Goal: Task Accomplishment & Management: Complete application form

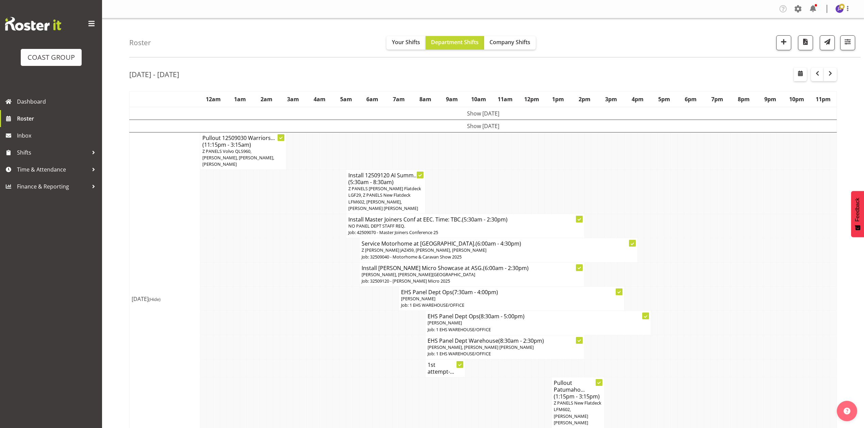
drag, startPoint x: 0, startPoint y: 0, endPoint x: 777, endPoint y: 267, distance: 821.5
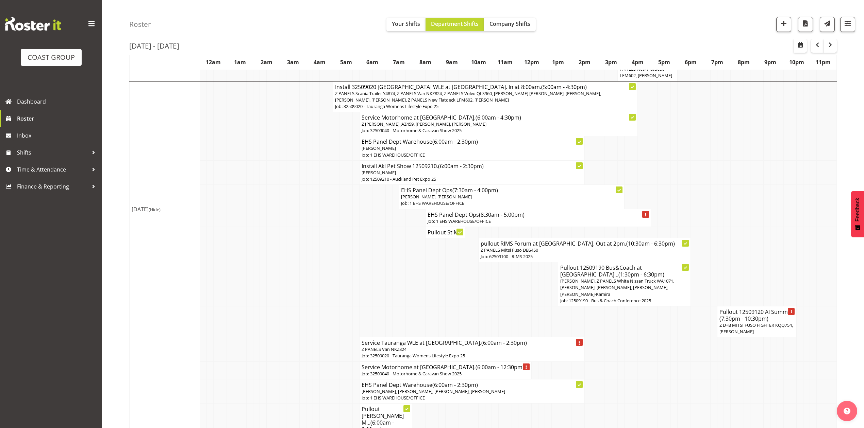
scroll to position [385, 0]
click at [774, 238] on td at bounding box center [773, 250] width 6 height 24
click at [513, 287] on td at bounding box center [514, 284] width 6 height 44
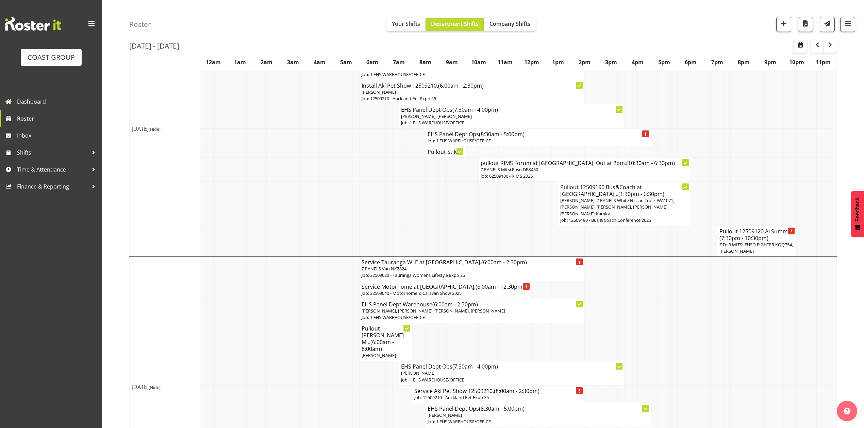
scroll to position [475, 0]
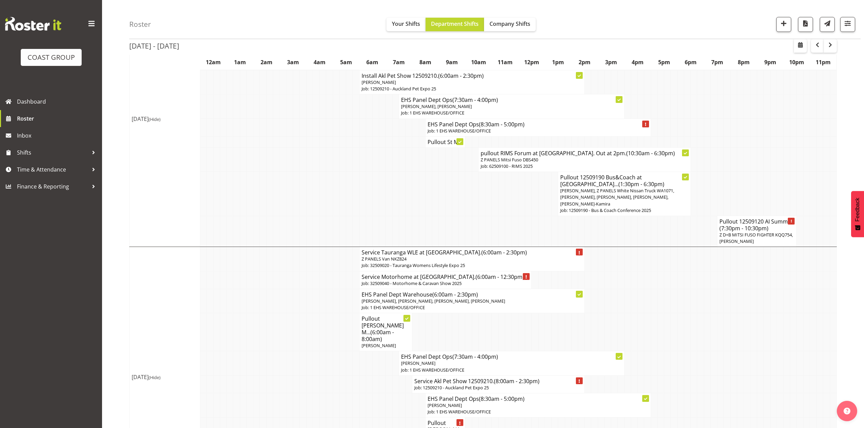
click at [745, 184] on td at bounding box center [746, 194] width 6 height 44
click at [752, 189] on td at bounding box center [753, 194] width 6 height 44
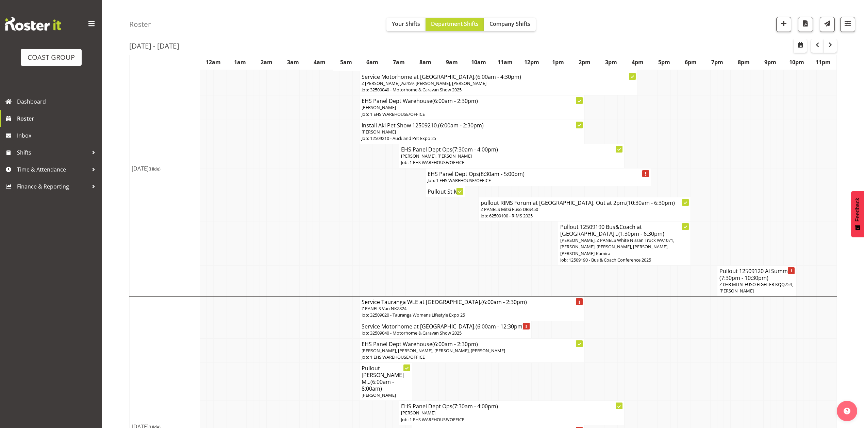
scroll to position [385, 0]
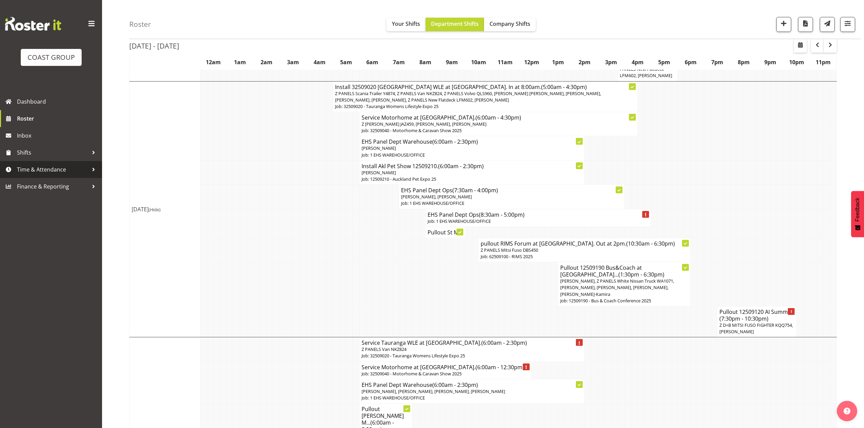
click at [41, 166] on span "Time & Attendance" at bounding box center [52, 170] width 71 height 10
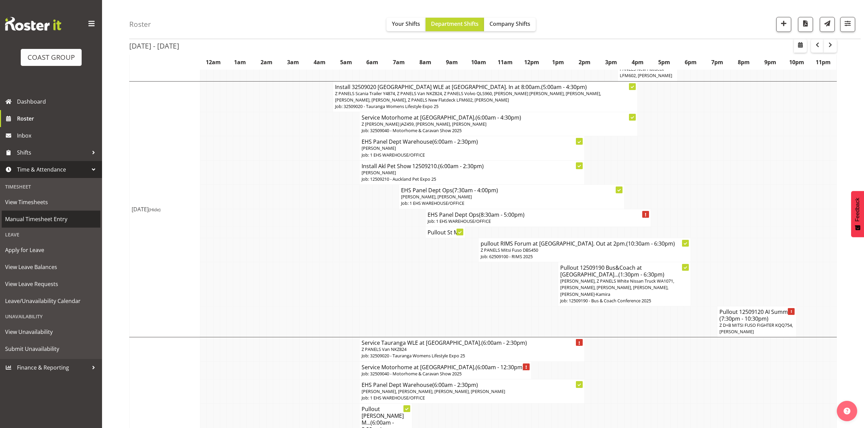
click at [55, 215] on span "Manual Timesheet Entry" at bounding box center [51, 219] width 92 height 10
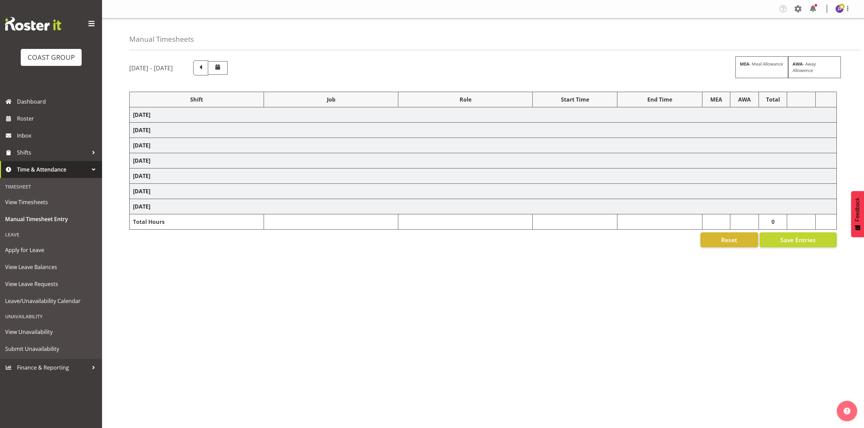
select select "68034"
select select "69"
select select "198"
select select "80859"
select select "10278"
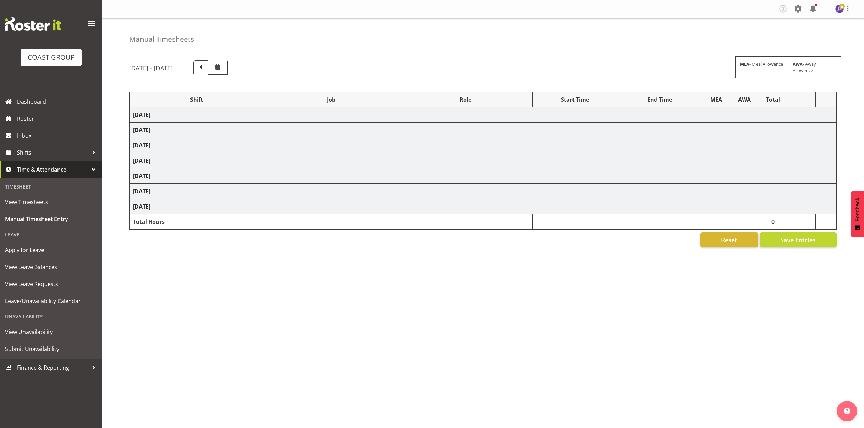
select select "68034"
select select "69"
select select "198"
select select "80774"
select select "8653"
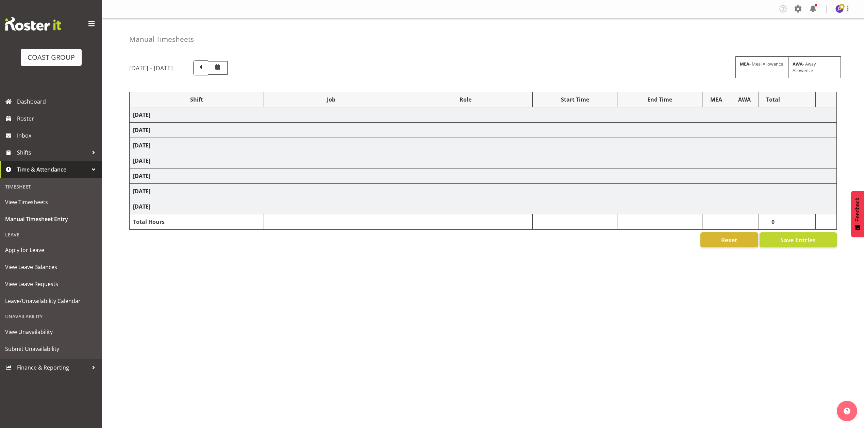
select select "68034"
select select "69"
select select "198"
select select "78456"
select select "9449"
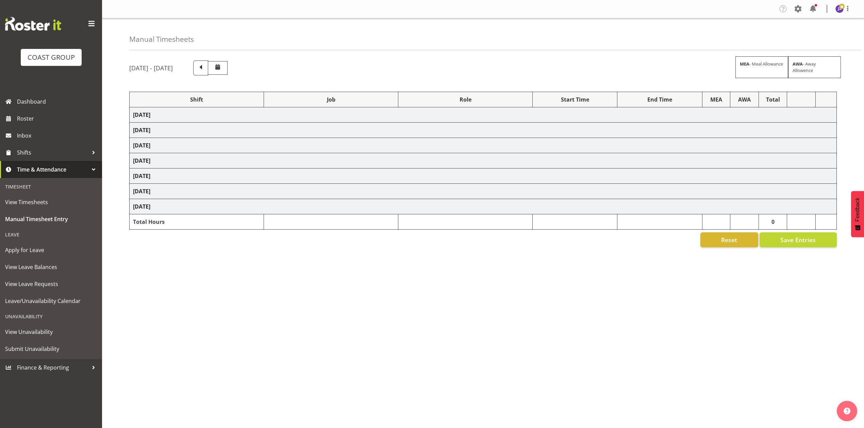
select select "68034"
select select "69"
select select "198"
select select "68034"
select select "69"
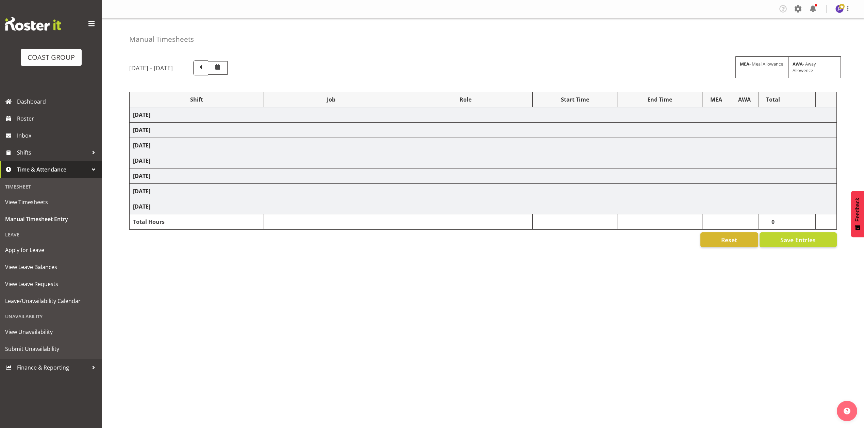
select select "198"
select select "68034"
select select "69"
select select "198"
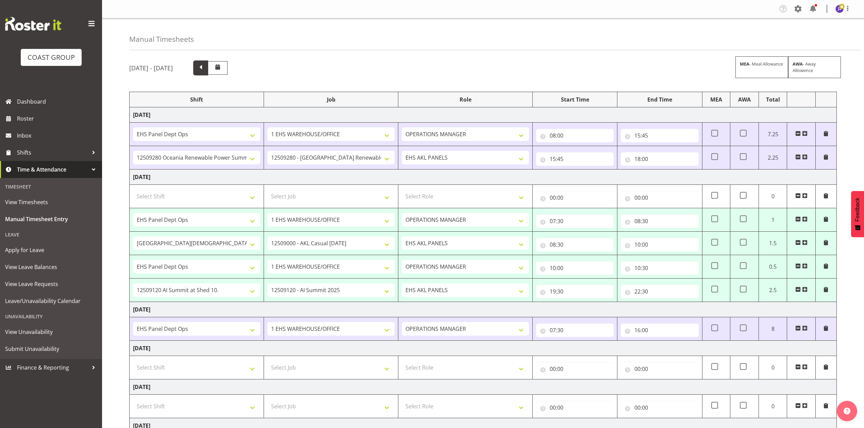
click at [205, 68] on span at bounding box center [200, 67] width 9 height 9
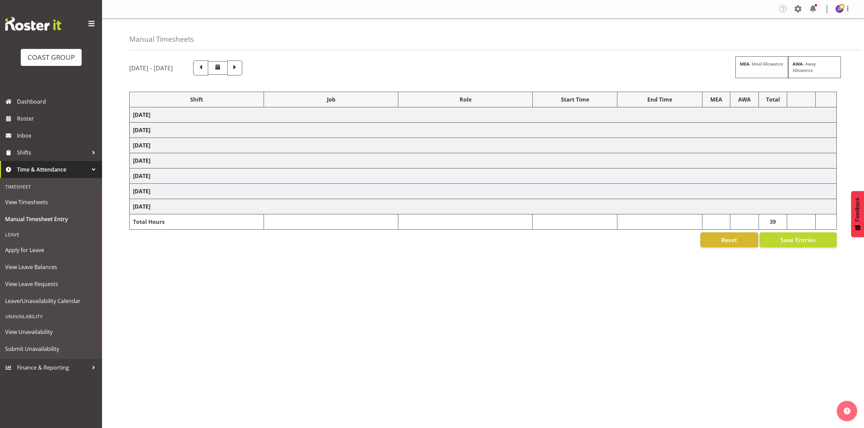
select select "73883"
select select "8653"
select select "79662"
select select "8653"
select select "68034"
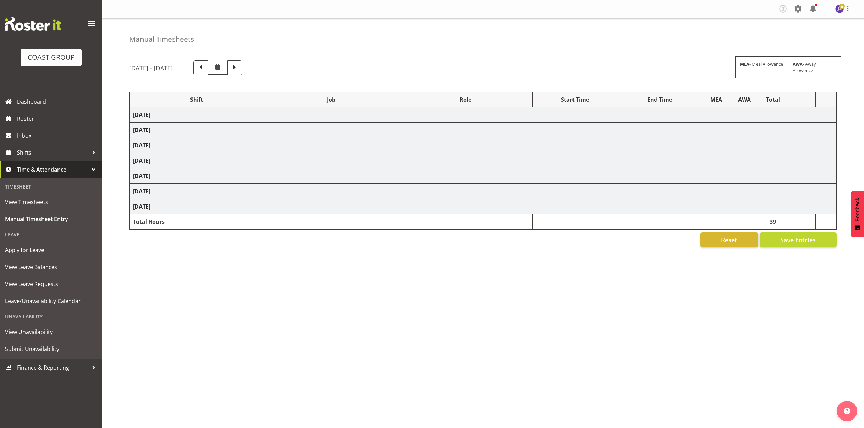
select select "69"
select select "198"
select select "68034"
select select "69"
select select "198"
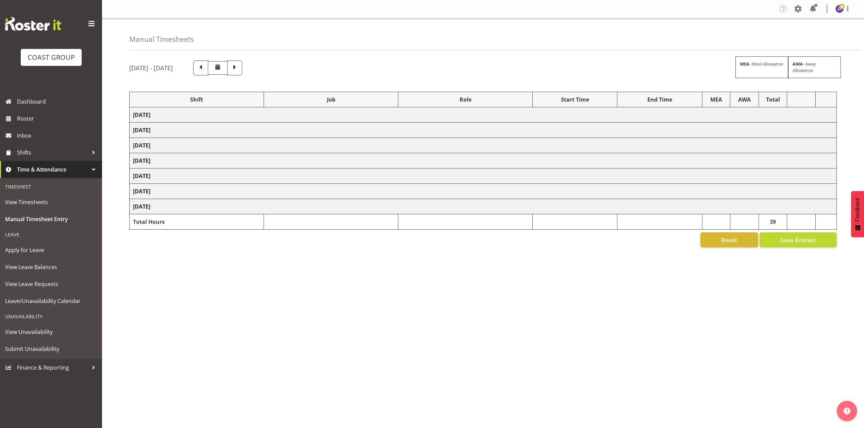
select select "79662"
select select "8653"
select select "80033"
select select "8653"
select select "68034"
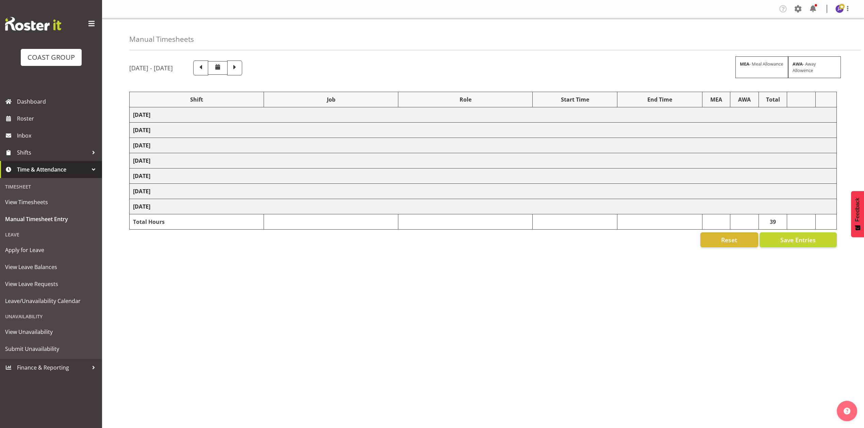
select select "69"
select select "198"
select select "80858"
select select "9861"
select select "79714"
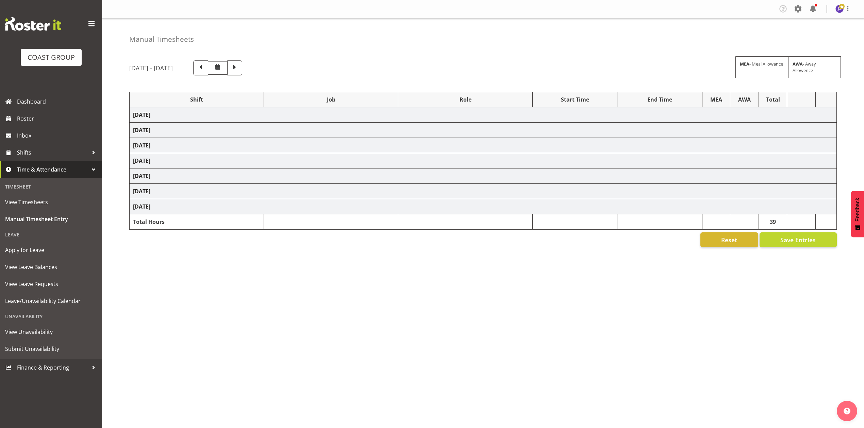
select select "9050"
select select "82067"
select select "9050"
select select "79714"
select select "9050"
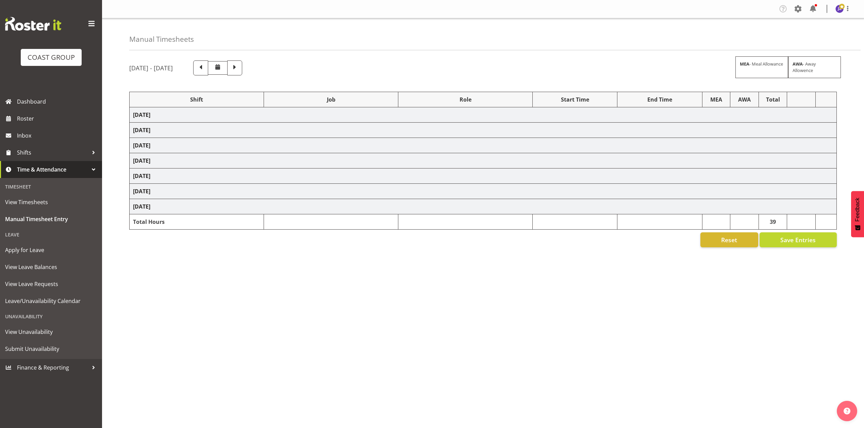
select select "80859"
select select "10278"
select select "74310"
select select "9448"
select select "80774"
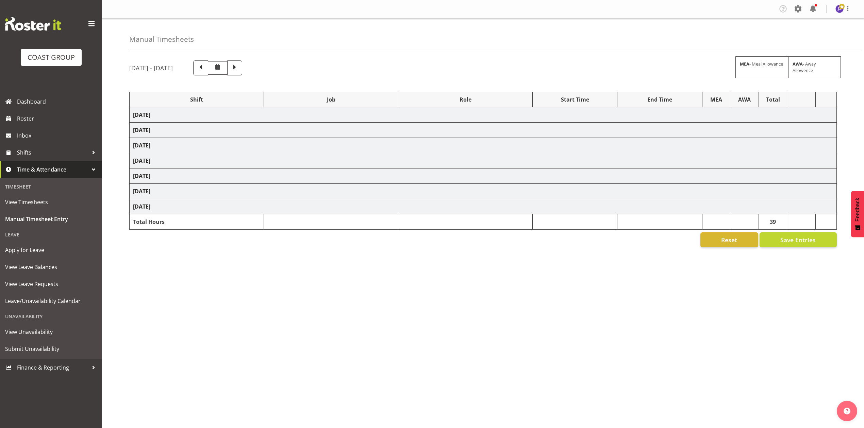
select select "8653"
select select "74310"
select select "9448"
select select "68034"
select select "69"
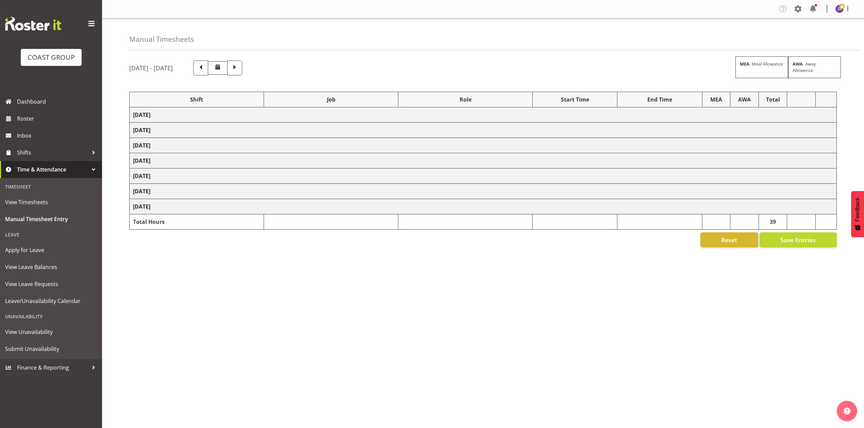
select select "198"
select select "74394"
select select "9899"
select select "68034"
select select "69"
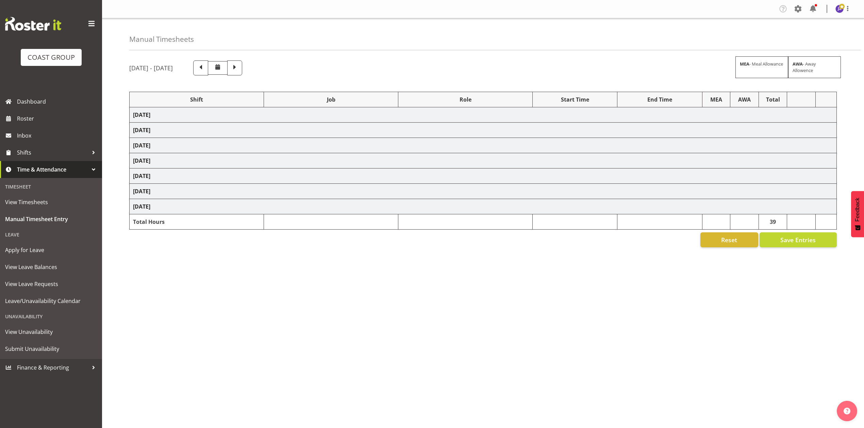
select select "198"
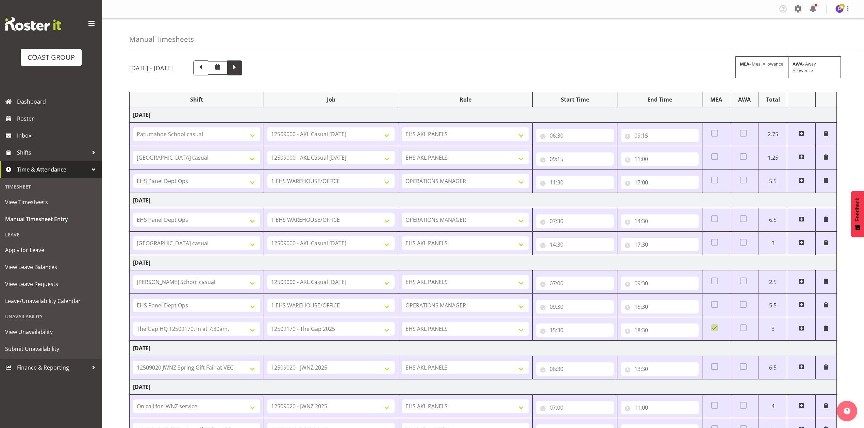
click at [239, 71] on span at bounding box center [234, 67] width 9 height 9
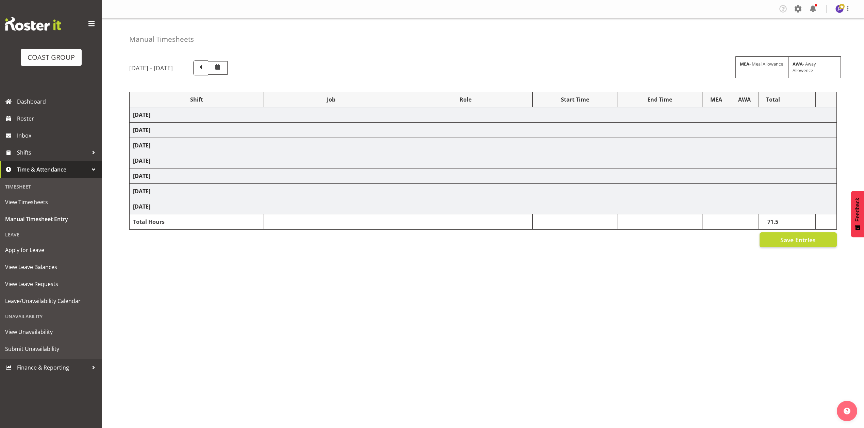
select select "68034"
select select "69"
select select "198"
select select "80859"
select select "10278"
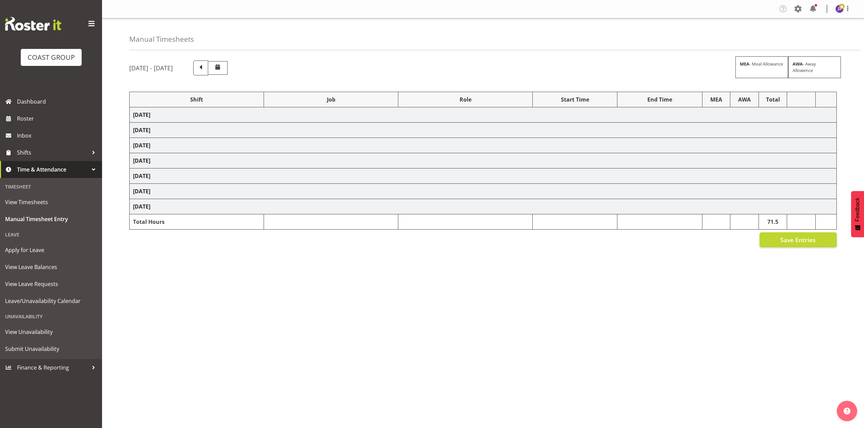
select select "68034"
select select "69"
select select "198"
select select "80774"
select select "8653"
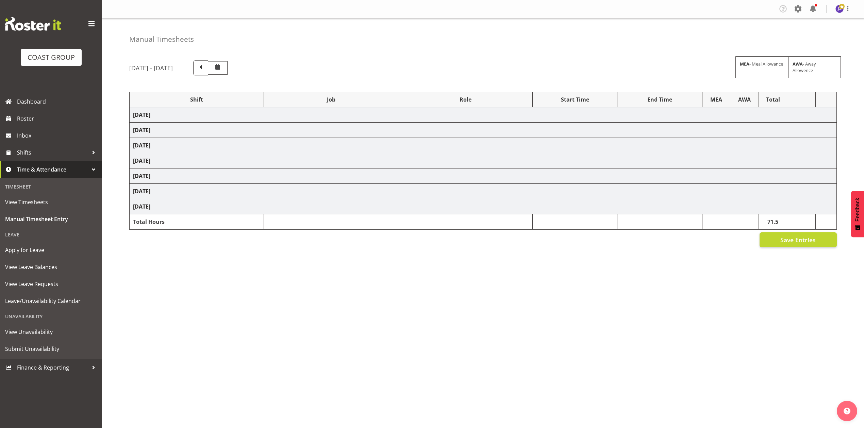
select select "68034"
select select "69"
select select "198"
select select "78456"
select select "9449"
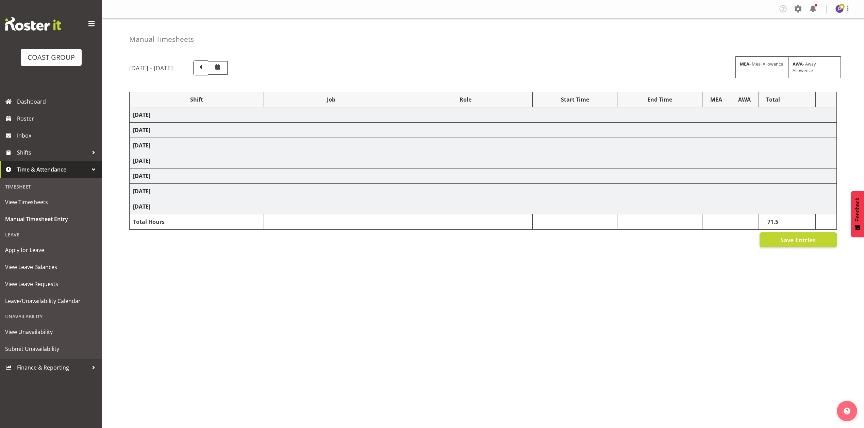
select select "68034"
select select "69"
select select "198"
select select "68034"
select select "69"
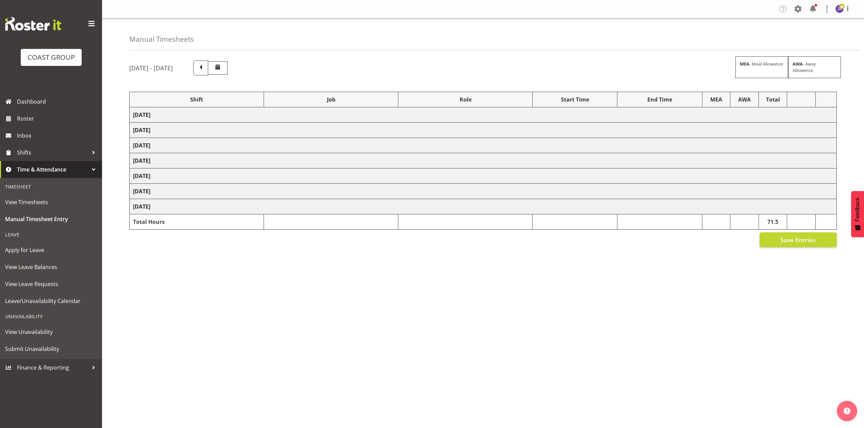
select select "198"
select select "68034"
select select "69"
select select "198"
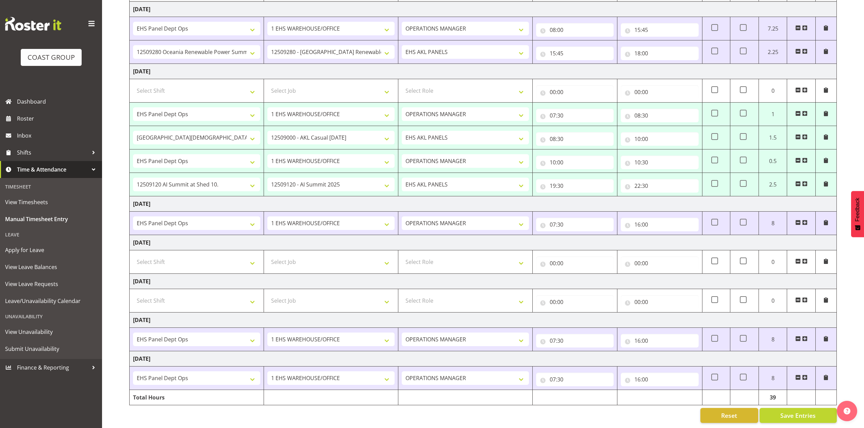
scroll to position [116, 0]
click at [641, 156] on input "10:30" at bounding box center [659, 163] width 78 height 14
click at [668, 173] on select "00 01 02 03 04 05 06 07 08 09 10 11 12 13 14 15 16 17 18 19 20 21 22 23" at bounding box center [666, 180] width 15 height 14
select select "16"
click at [659, 173] on select "00 01 02 03 04 05 06 07 08 09 10 11 12 13 14 15 16 17 18 19 20 21 22 23" at bounding box center [666, 180] width 15 height 14
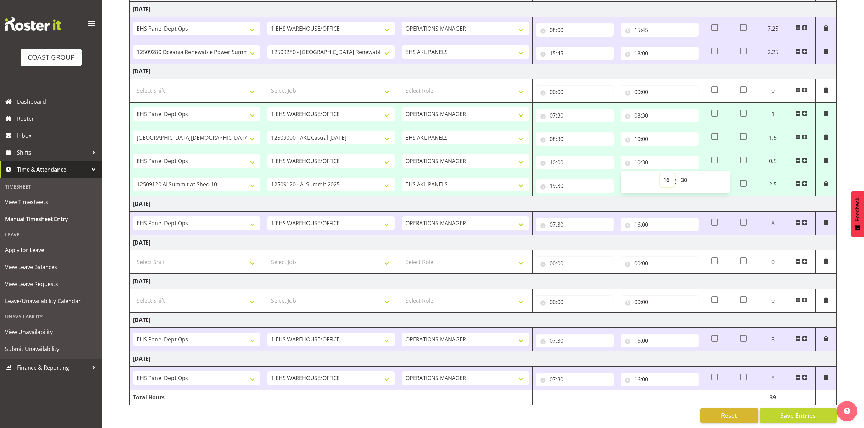
type input "16:30"
click at [674, 64] on td "Thursday 18th September 2025" at bounding box center [483, 71] width 707 height 15
click at [717, 180] on span at bounding box center [714, 183] width 7 height 7
click at [715, 182] on input "checkbox" at bounding box center [713, 184] width 4 height 4
checkbox input "true"
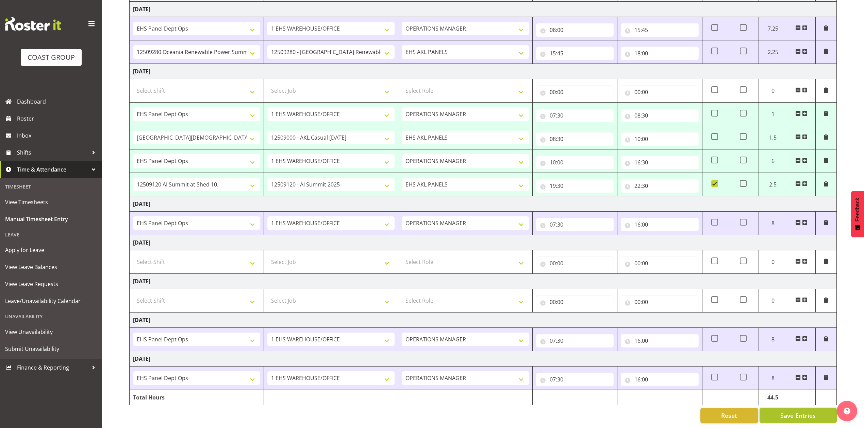
click at [816, 408] on button "Save Entries" at bounding box center [797, 415] width 77 height 15
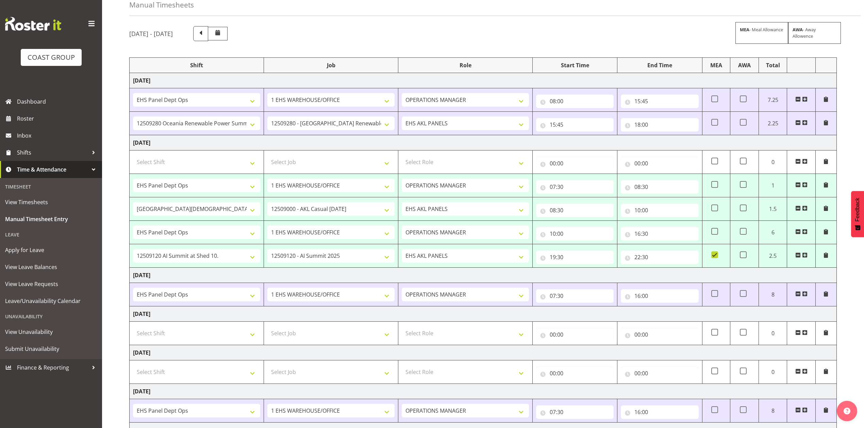
scroll to position [25, 0]
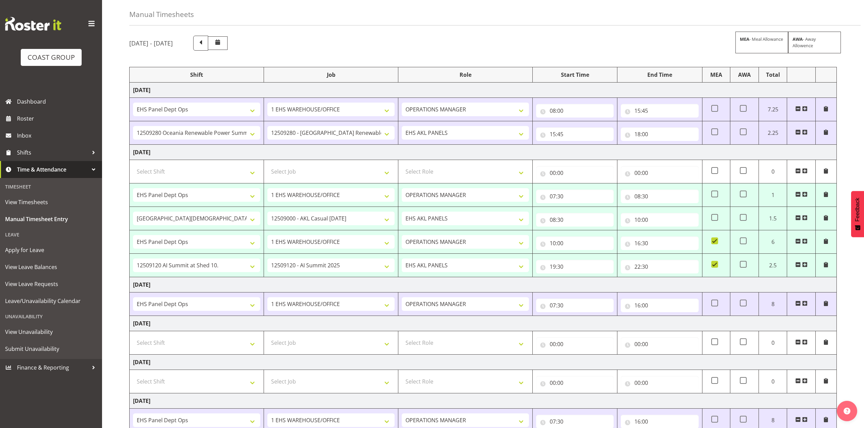
select select "68034"
select select "69"
select select "198"
type input "07:30"
type input "08:30"
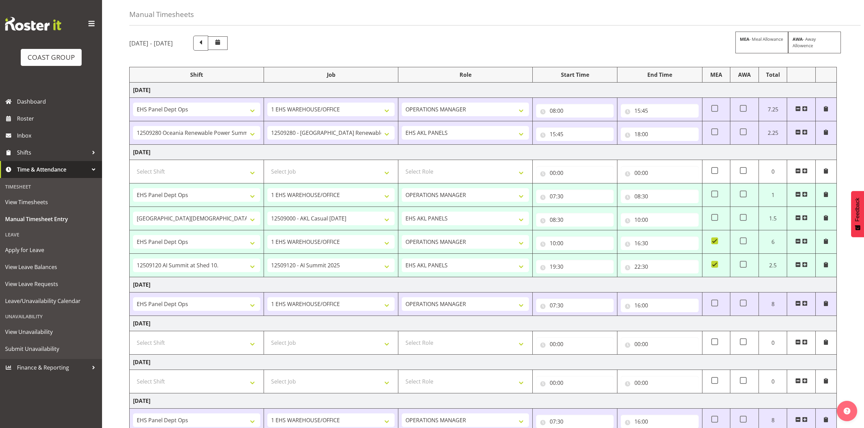
select select "80774"
select select "8653"
select select "188"
type input "08:30"
type input "10:00"
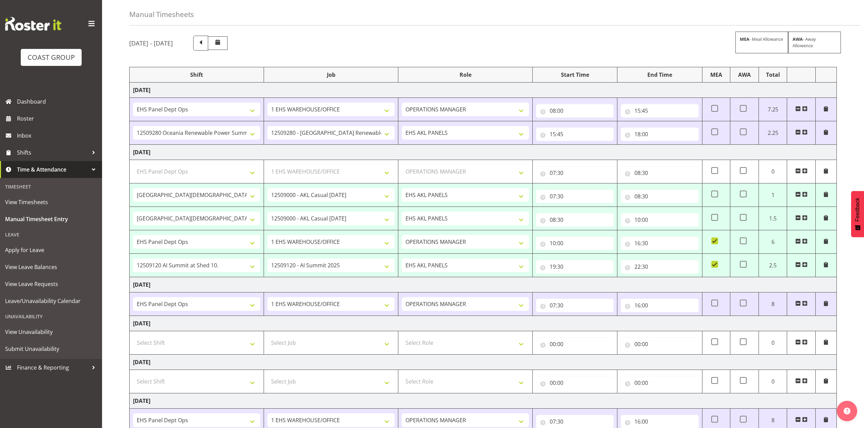
select select "68034"
select select "69"
select select "198"
type input "10:00"
type input "16:30"
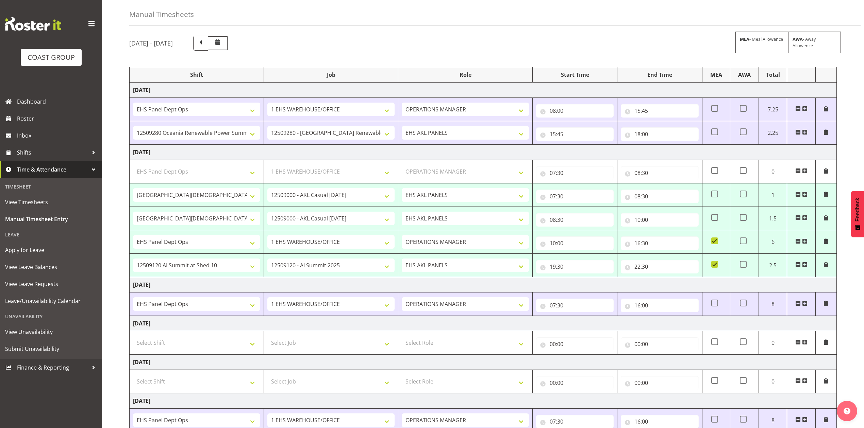
select select "78456"
select select "9449"
select select "188"
type input "19:30"
type input "22:30"
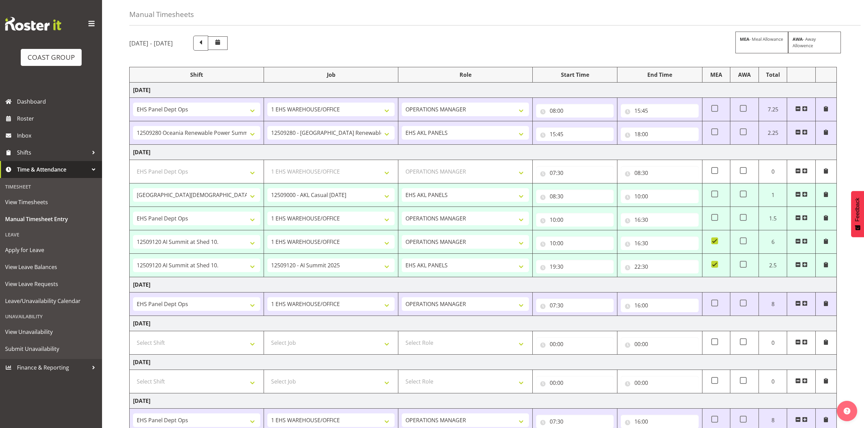
checkbox input "true"
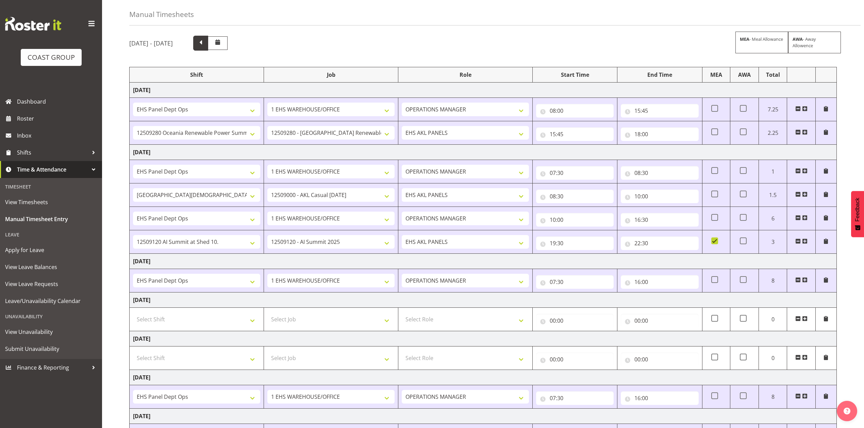
click at [205, 45] on span at bounding box center [200, 42] width 9 height 9
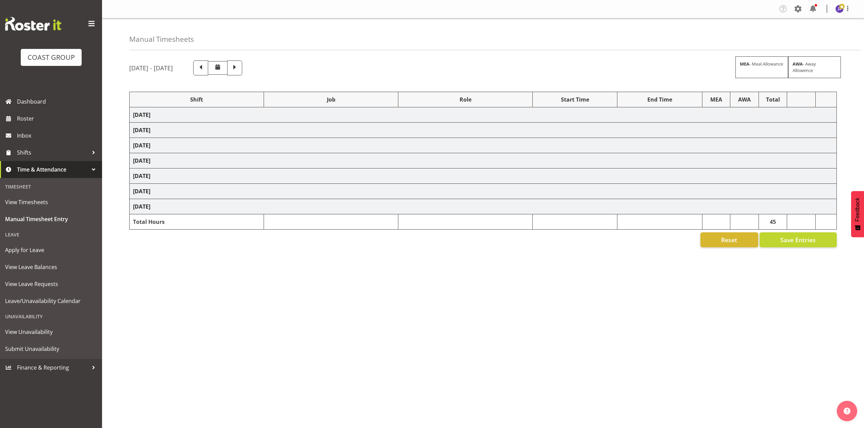
select select "73883"
select select "8653"
select select "79662"
select select "8653"
select select "68034"
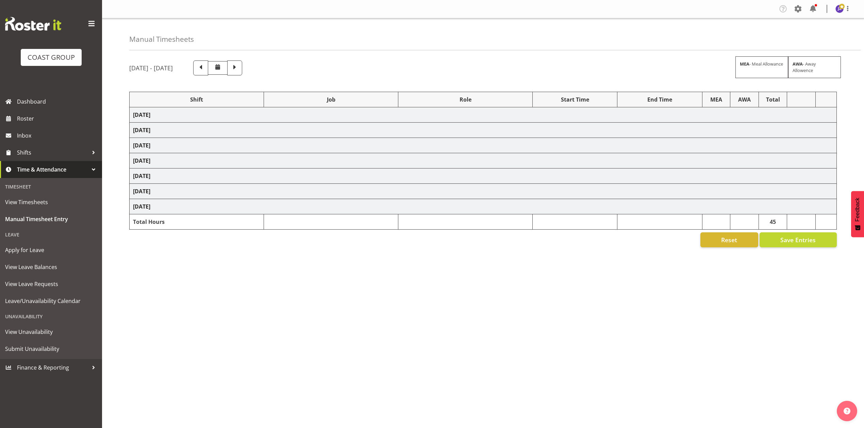
select select "69"
select select "198"
select select "68034"
select select "69"
select select "198"
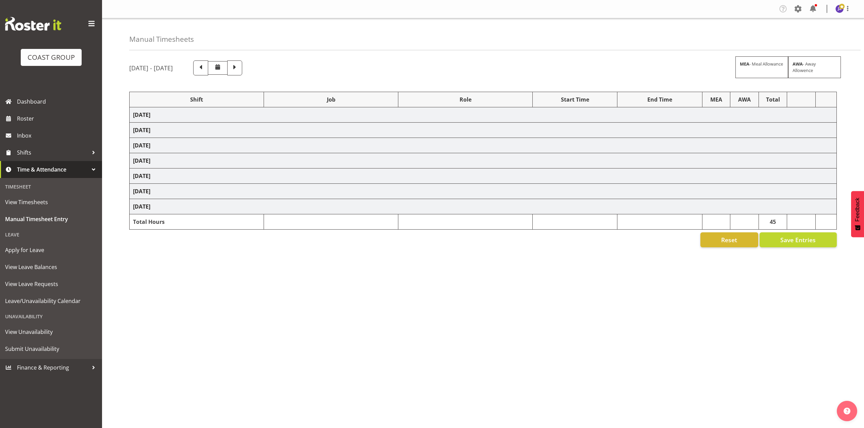
select select "79662"
select select "8653"
select select "80033"
select select "8653"
select select "68034"
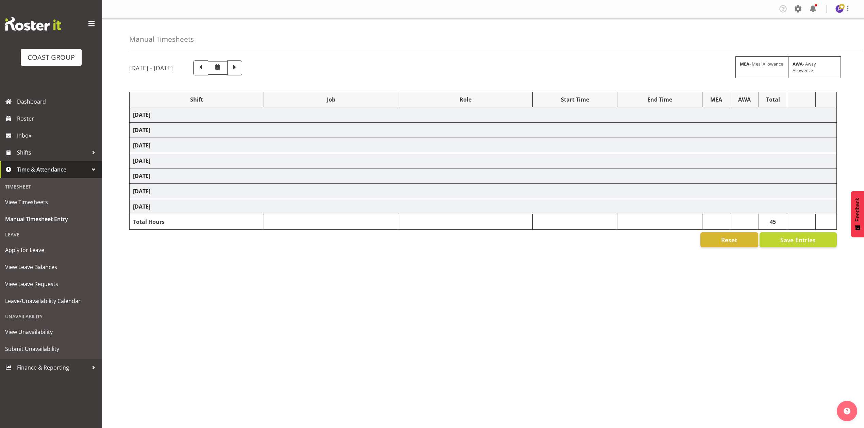
select select "69"
select select "198"
select select "80858"
select select "9861"
select select "79714"
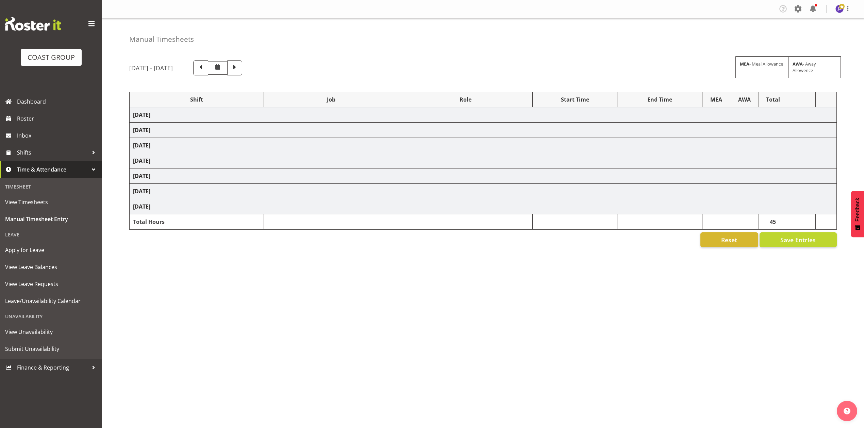
select select "9050"
select select "82067"
select select "9050"
select select "79714"
select select "9050"
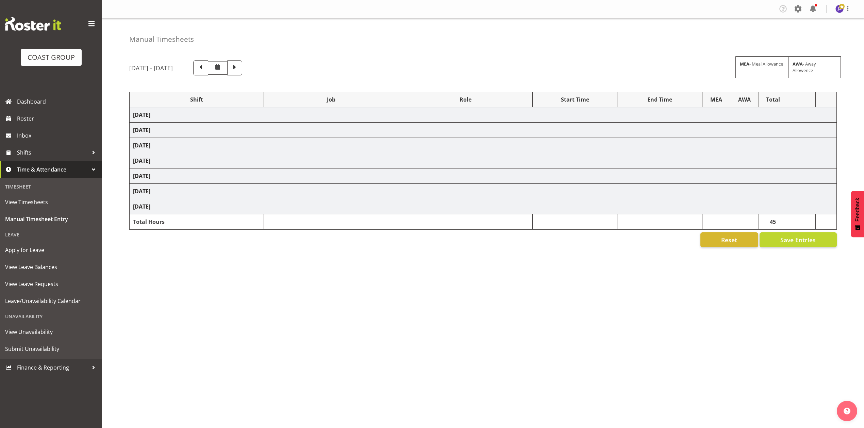
select select "80859"
select select "10278"
select select "74310"
select select "9448"
select select "80774"
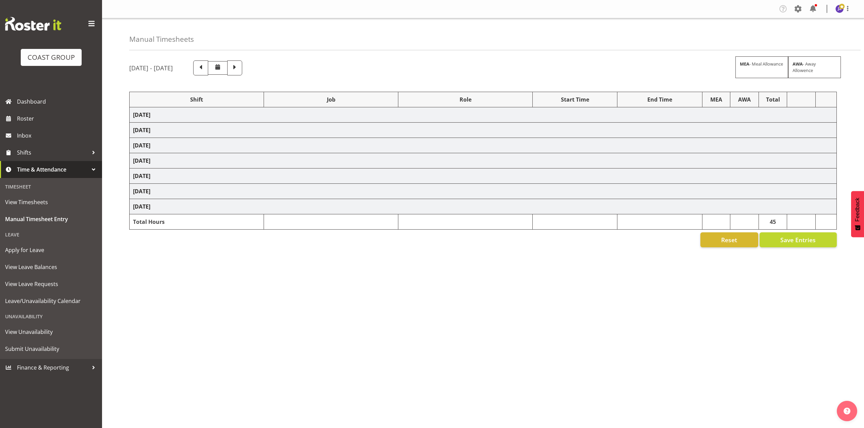
select select "8653"
select select "74310"
select select "9448"
select select "68034"
select select "69"
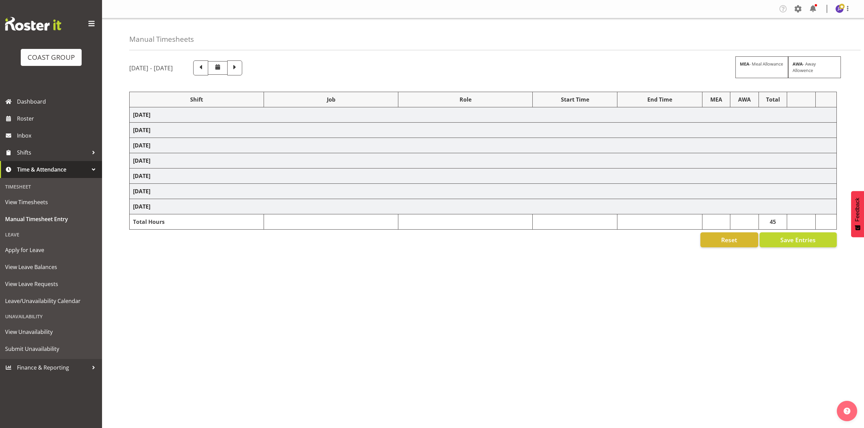
select select "198"
select select "74394"
select select "9899"
select select "68034"
select select "69"
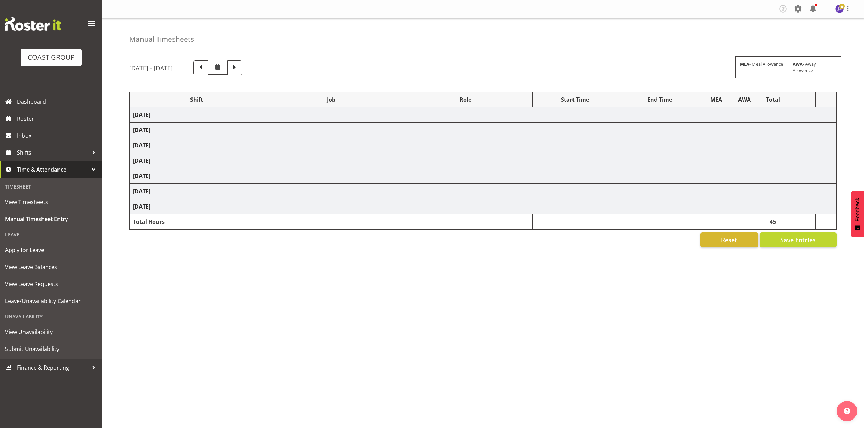
select select "198"
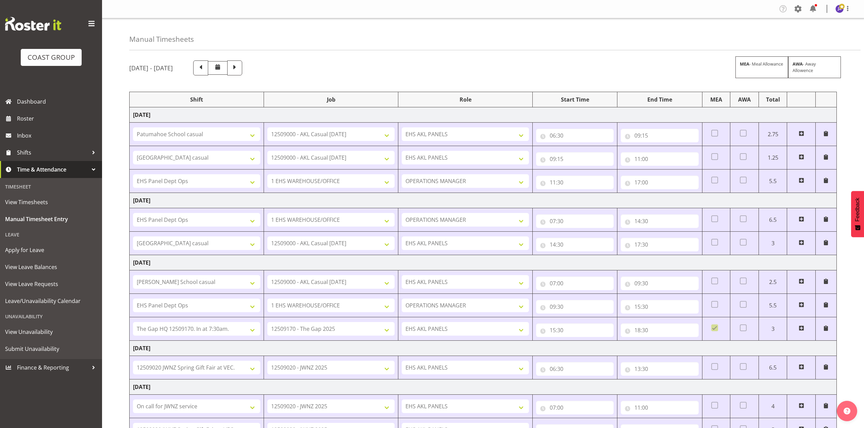
drag, startPoint x: 302, startPoint y: 69, endPoint x: 269, endPoint y: 12, distance: 65.7
click at [239, 69] on span at bounding box center [234, 67] width 9 height 9
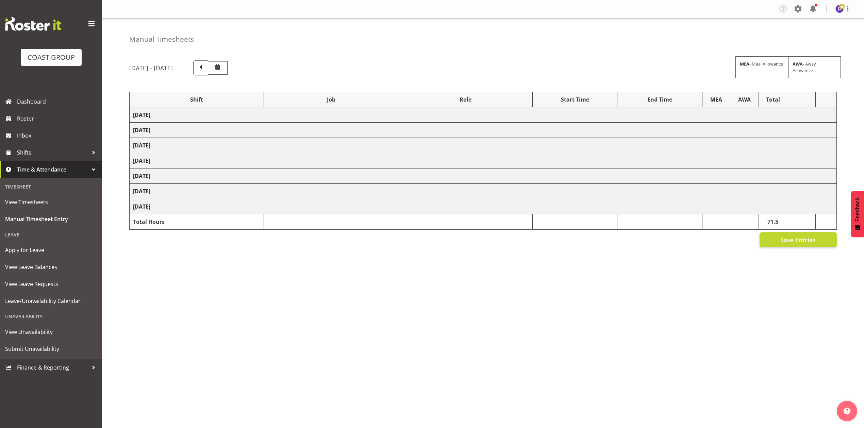
select select "68034"
select select "69"
select select "198"
select select "80859"
select select "10278"
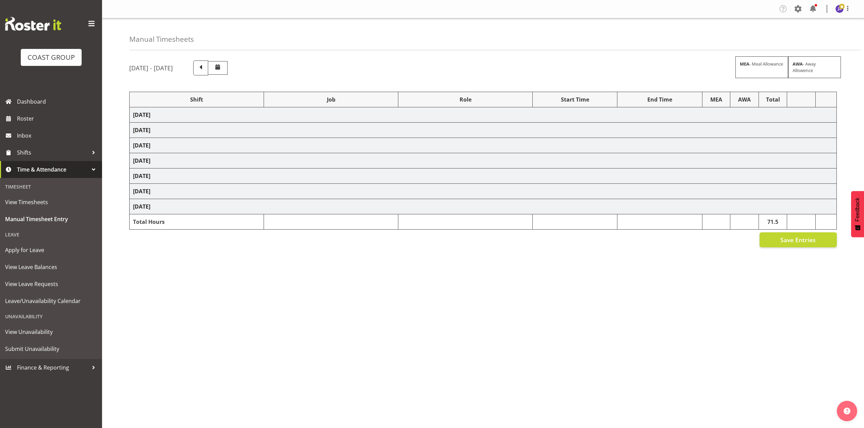
select select "68034"
select select "69"
select select "198"
select select "80774"
select select "8653"
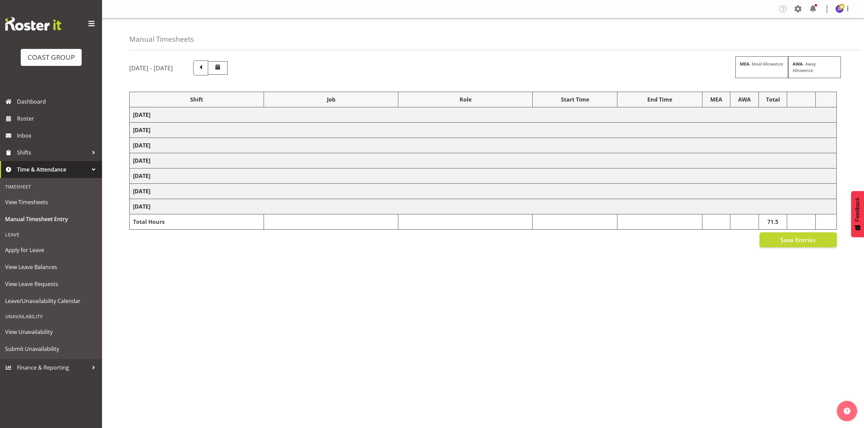
select select "68034"
select select "69"
select select "198"
select select "78456"
select select "9449"
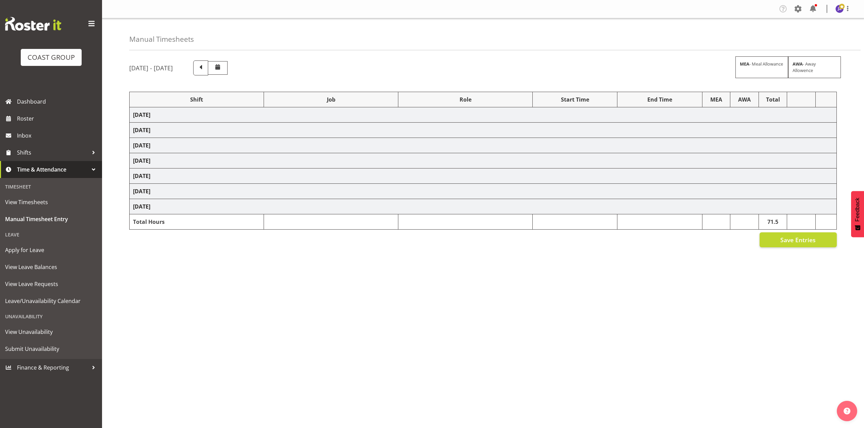
select select "68034"
select select "69"
select select "198"
select select "68034"
select select "69"
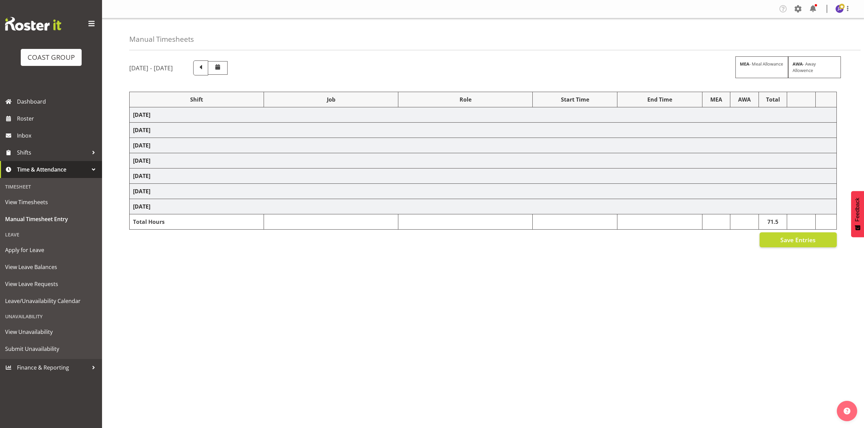
select select "198"
select select "68034"
select select "69"
select select "198"
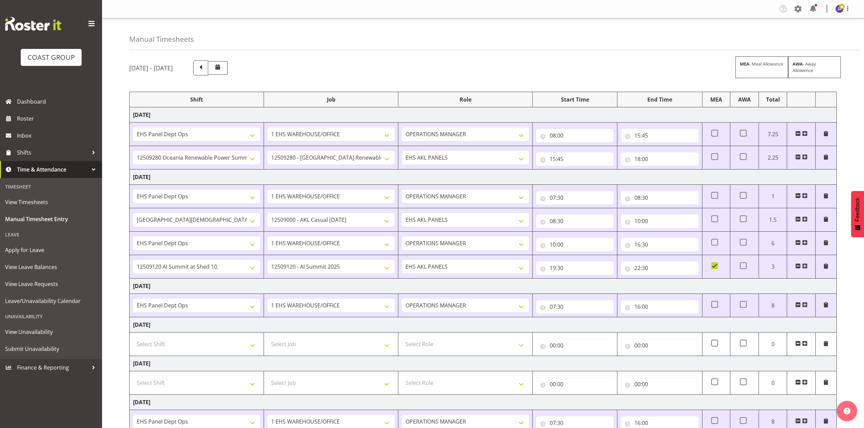
click at [562, 65] on div "September 17th - September 23rd 2025 MEA - Meal Allowance AWA - Away Allowence" at bounding box center [482, 68] width 707 height 15
click at [573, 63] on div "September 17th - September 23rd 2025 MEA - Meal Allowance AWA - Away Allowence" at bounding box center [482, 68] width 707 height 15
